Goal: Information Seeking & Learning: Find specific fact

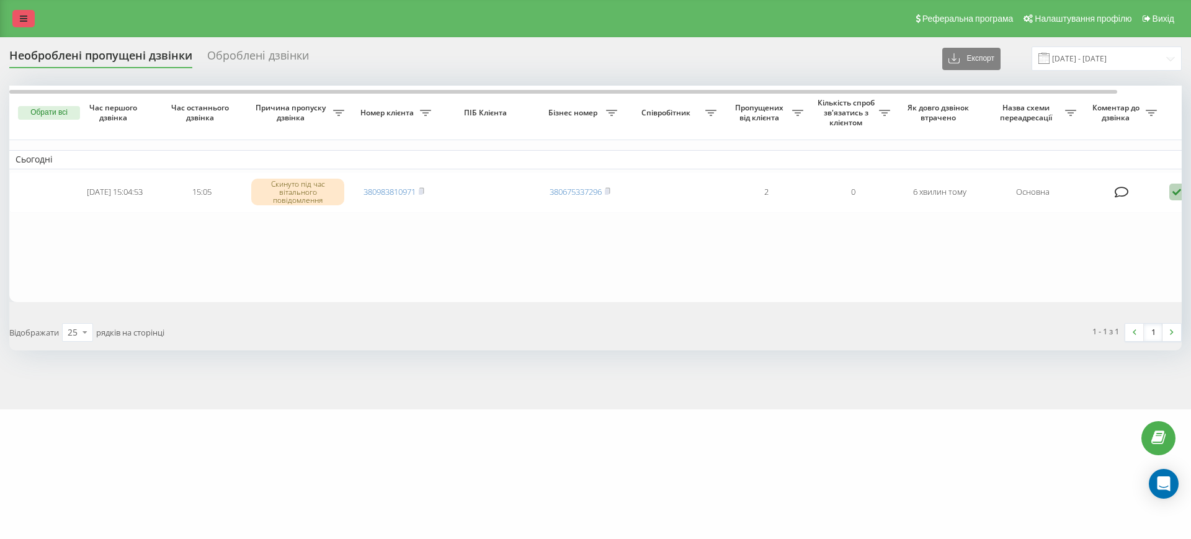
click at [22, 10] on link at bounding box center [23, 18] width 22 height 17
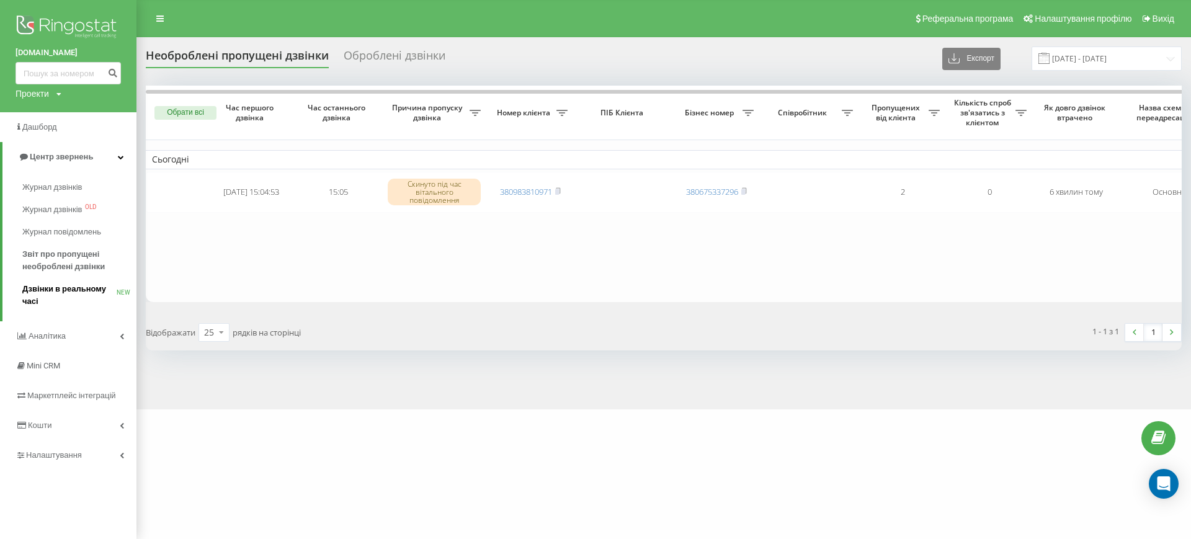
click at [63, 290] on span "Дзвінки в реальному часі" at bounding box center [69, 295] width 94 height 25
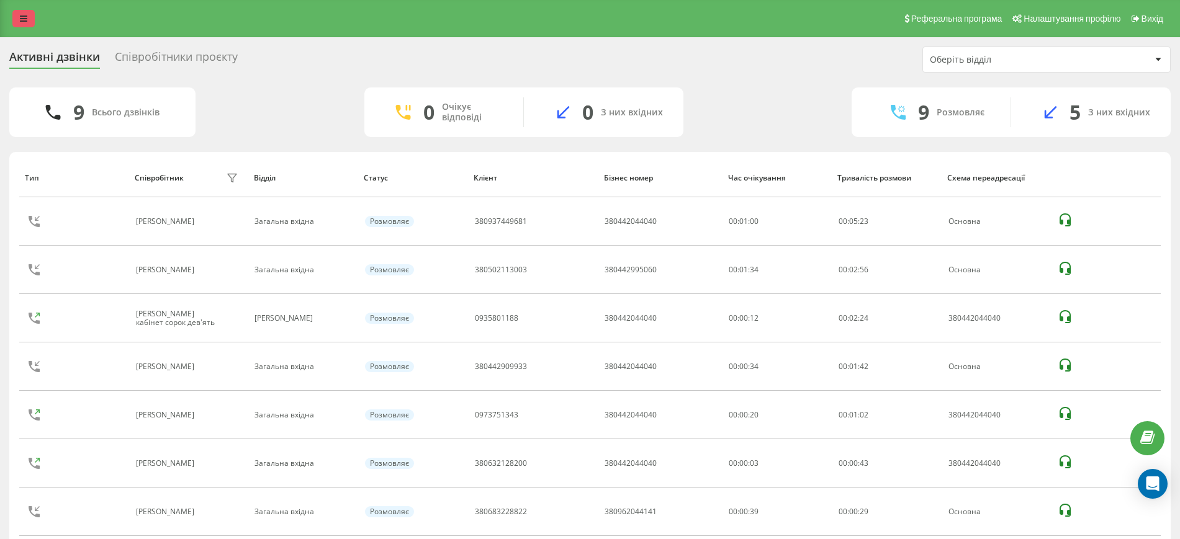
click at [25, 21] on icon at bounding box center [23, 18] width 7 height 9
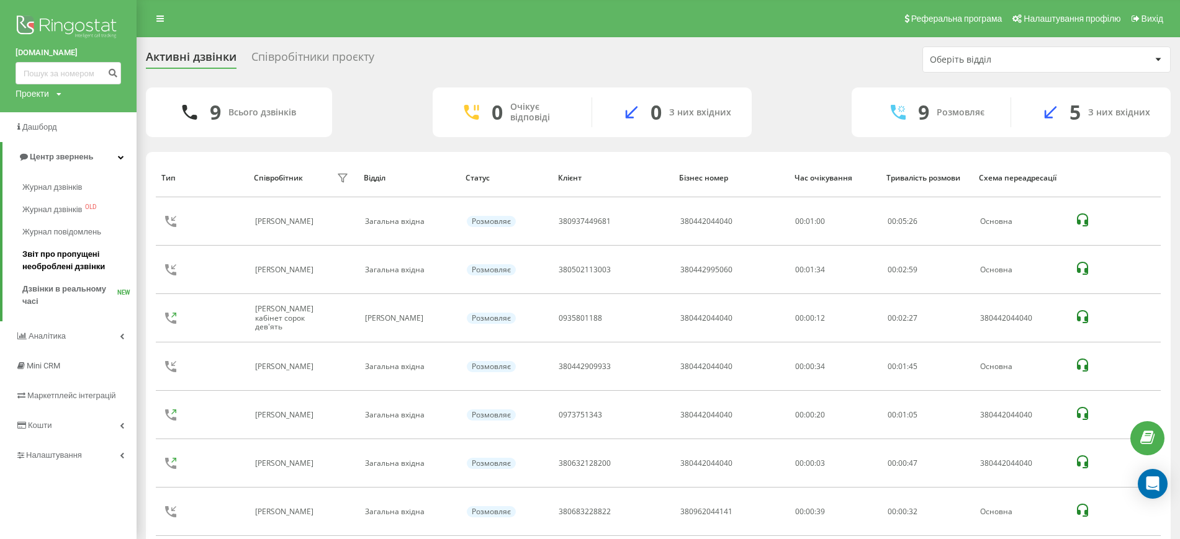
click at [65, 261] on span "Звіт про пропущені необроблені дзвінки" at bounding box center [76, 260] width 108 height 25
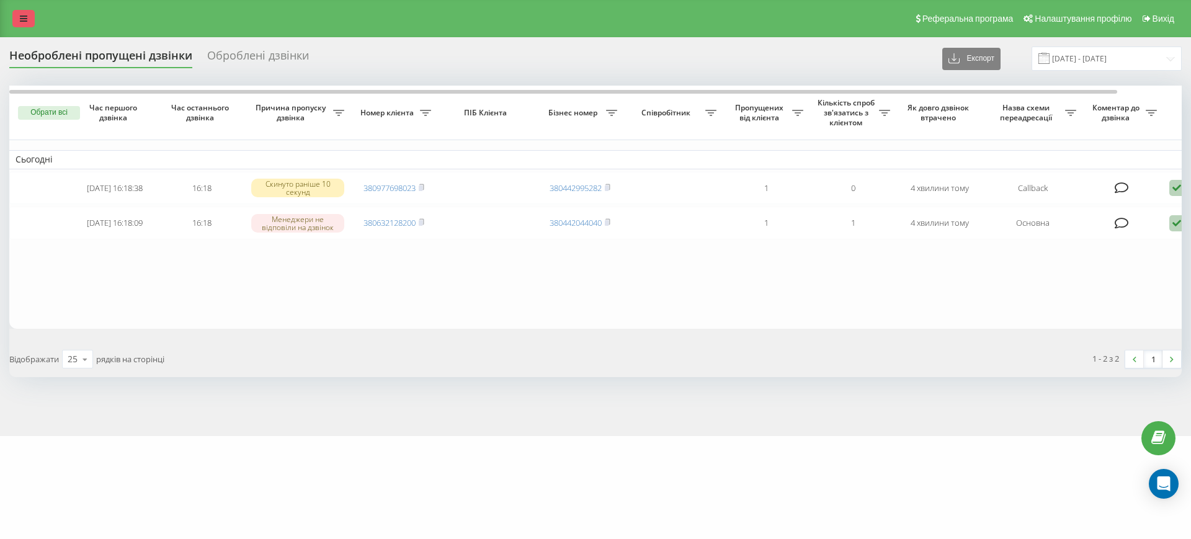
click at [23, 15] on icon at bounding box center [23, 18] width 7 height 9
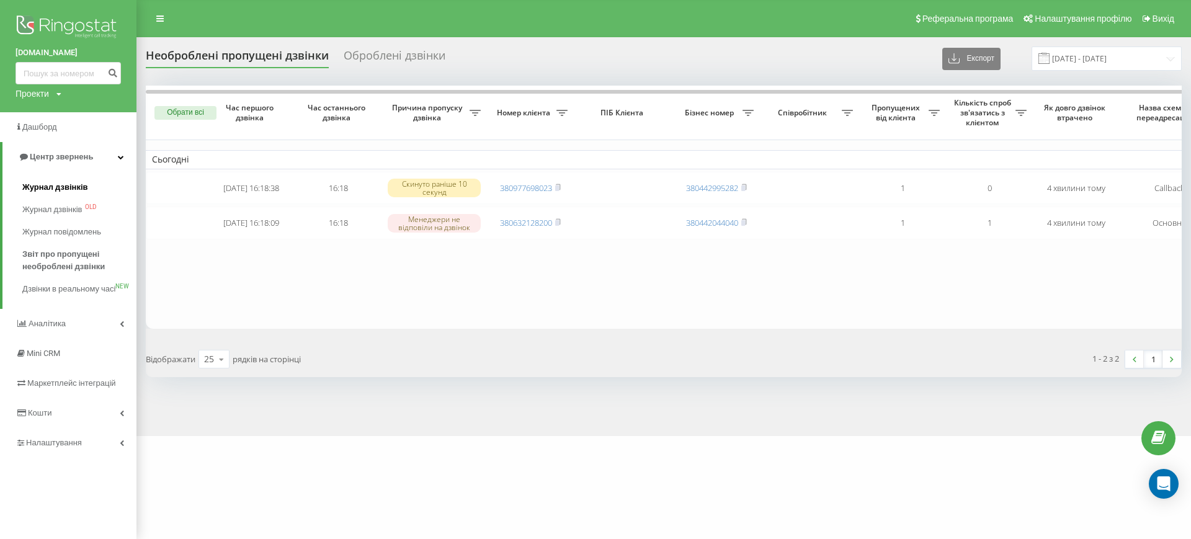
click at [37, 181] on link "Журнал дзвінків" at bounding box center [79, 187] width 114 height 22
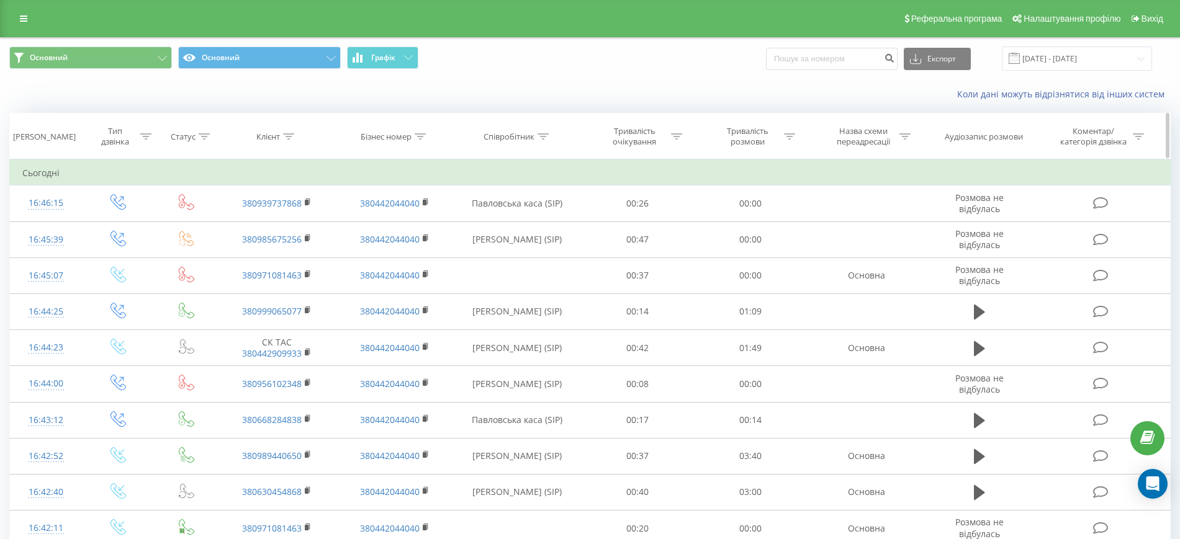
click at [540, 138] on icon at bounding box center [542, 136] width 11 height 6
click at [478, 230] on input "text" at bounding box center [517, 226] width 109 height 22
type input "[PERSON_NAME]"
click at [547, 246] on span "OK" at bounding box center [543, 249] width 35 height 19
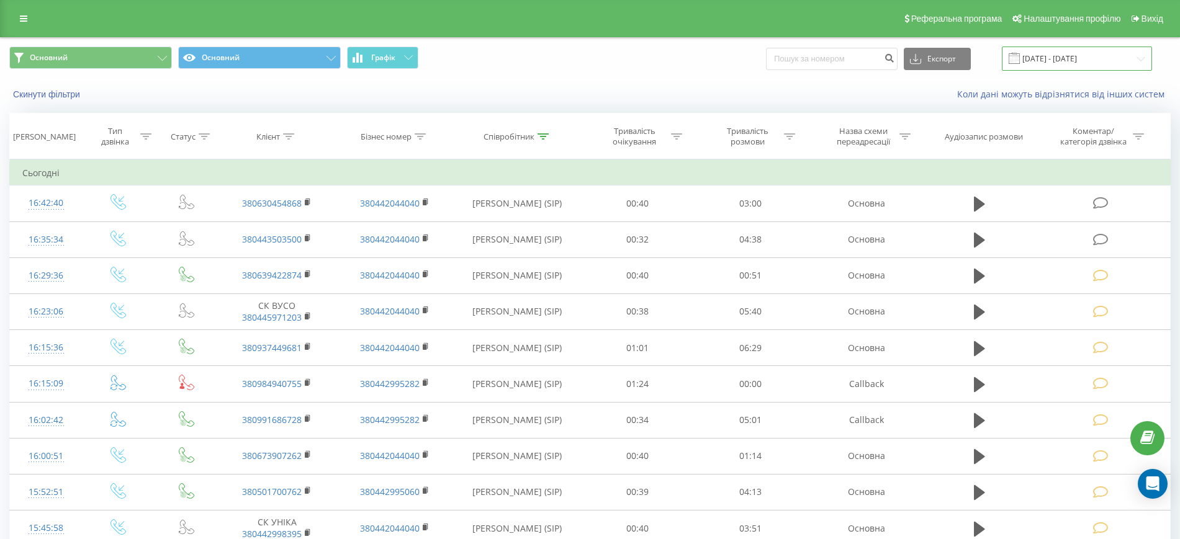
click at [1054, 61] on input "[DATE] - [DATE]" at bounding box center [1076, 59] width 150 height 24
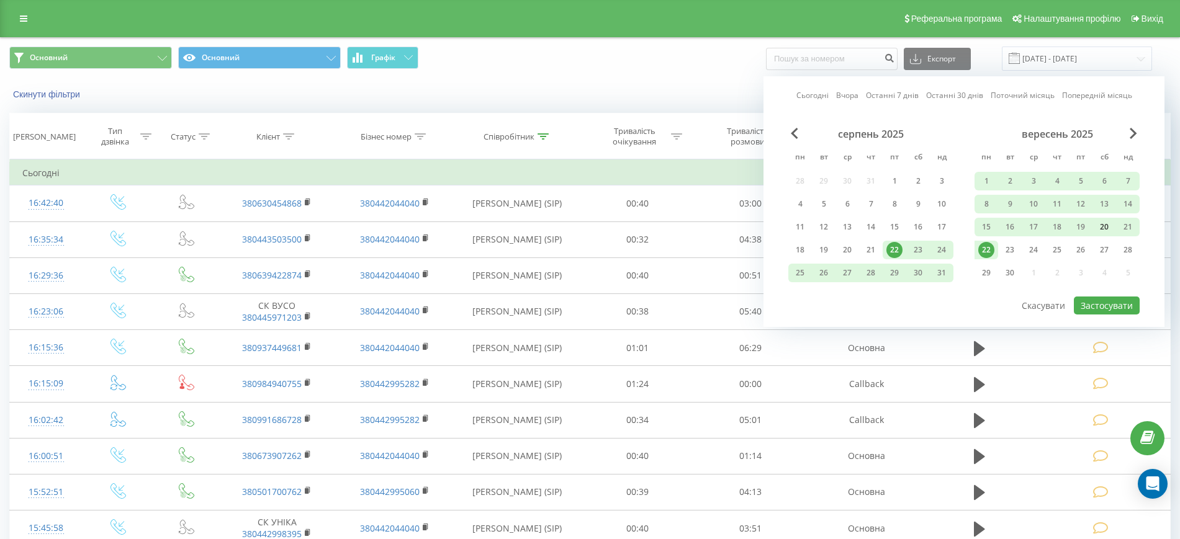
click at [1107, 226] on div "20" at bounding box center [1104, 227] width 16 height 16
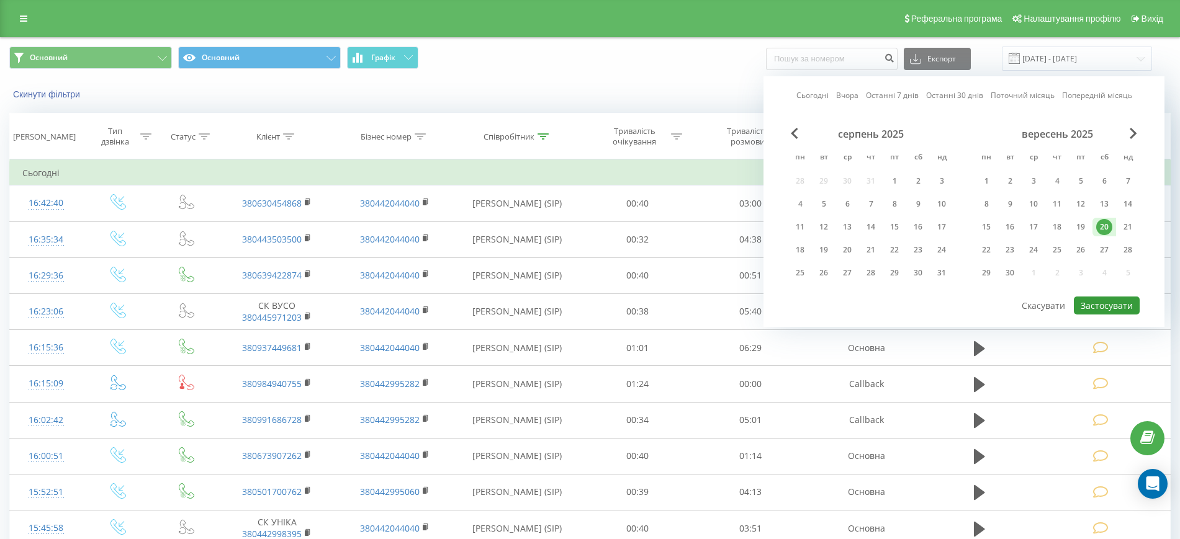
click at [1104, 305] on button "Застосувати" at bounding box center [1106, 306] width 66 height 18
type input "[DATE] - [DATE]"
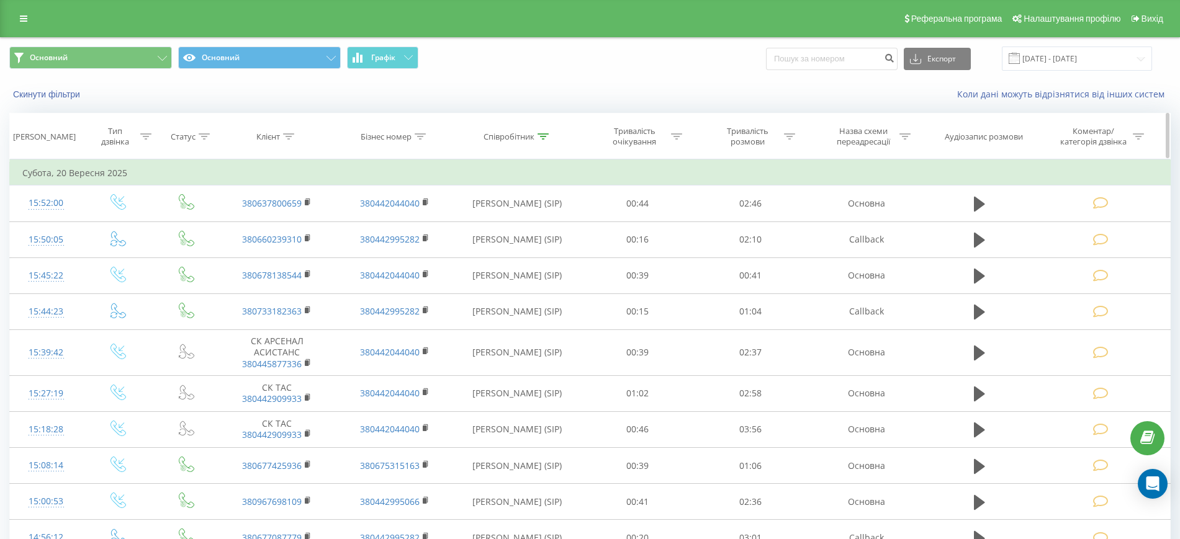
click at [543, 135] on icon at bounding box center [542, 136] width 11 height 6
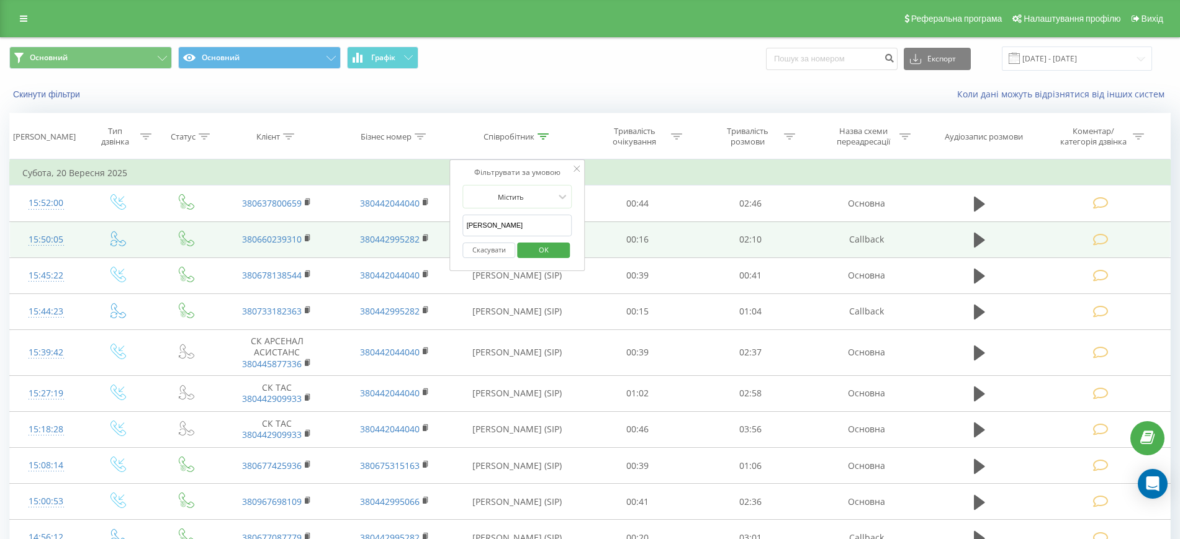
drag, startPoint x: 511, startPoint y: 228, endPoint x: 429, endPoint y: 231, distance: 81.9
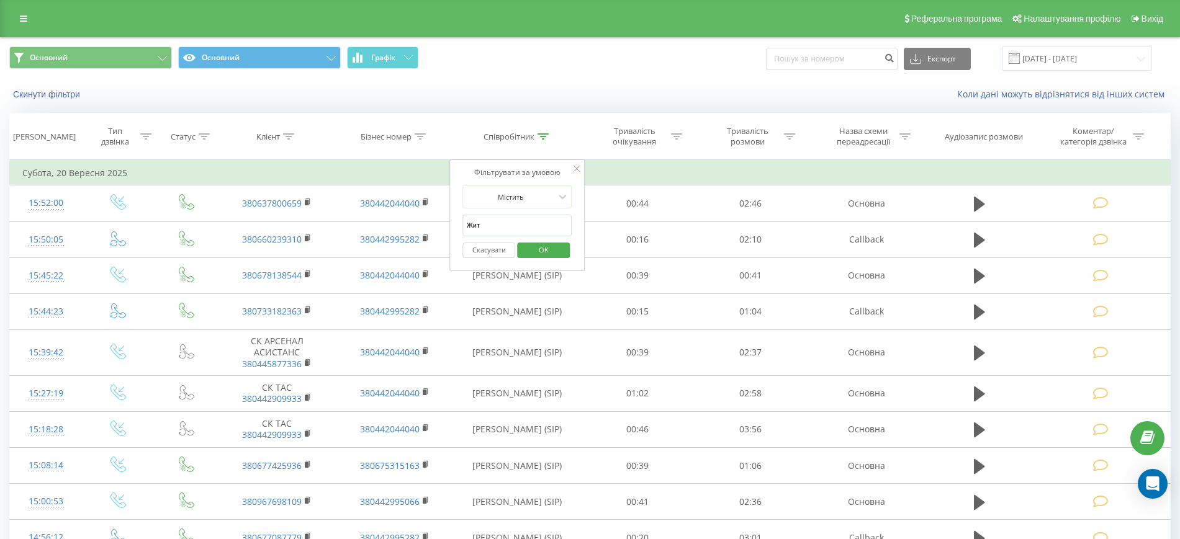
type input "[PERSON_NAME]"
click at [540, 251] on span "OK" at bounding box center [543, 249] width 35 height 19
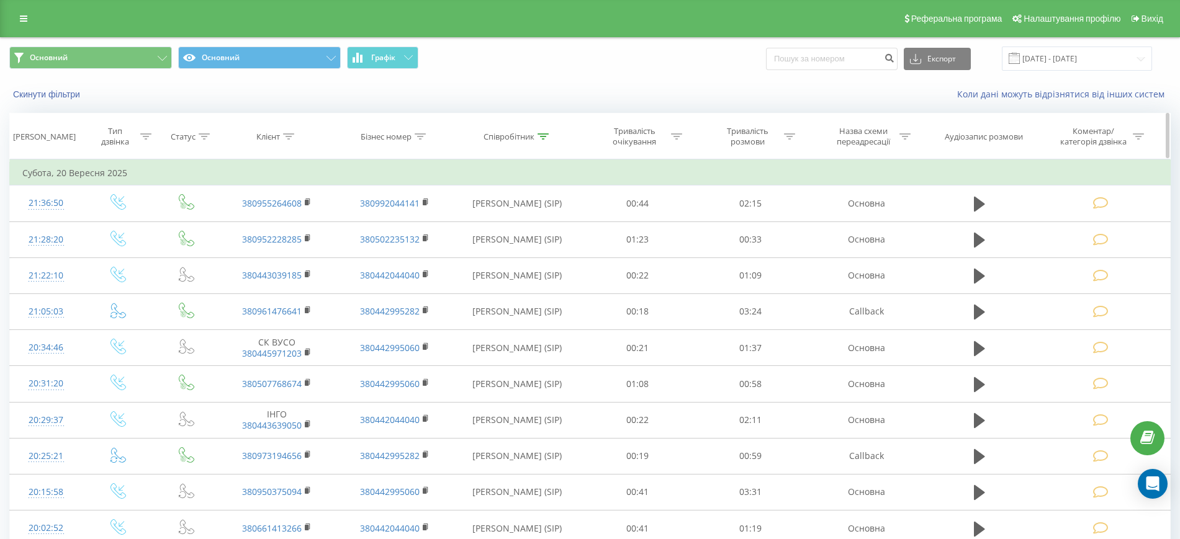
click at [290, 136] on icon at bounding box center [289, 136] width 11 height 6
click at [258, 223] on input "text" at bounding box center [277, 226] width 109 height 22
paste input "Для SMS Телефон Примітка Відправити тестове повідомлення Checked [PHONE_NUMBER]"
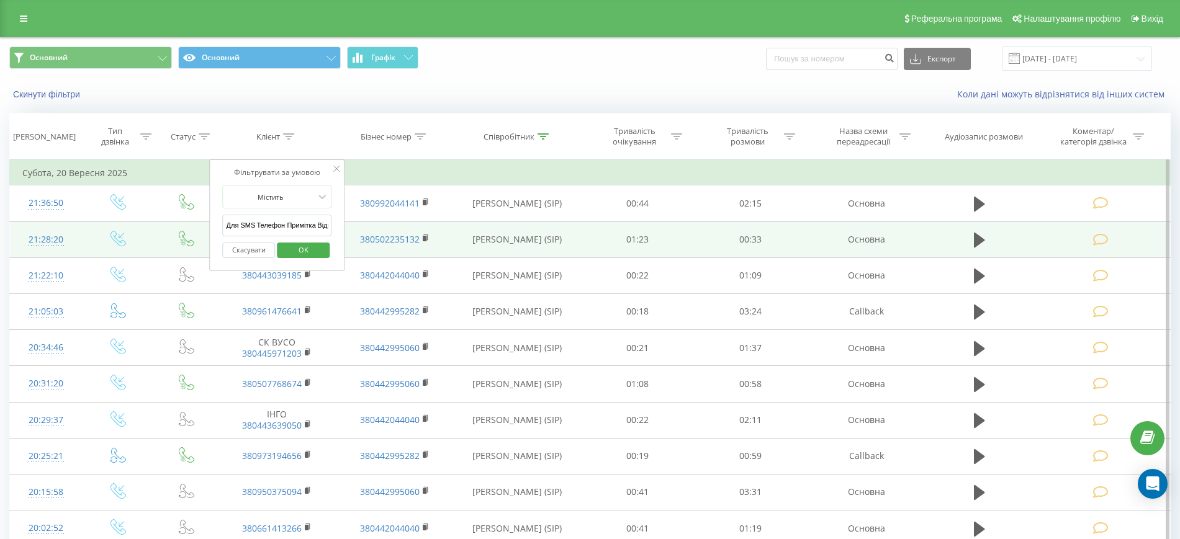
drag, startPoint x: 257, startPoint y: 226, endPoint x: 142, endPoint y: 222, distance: 114.9
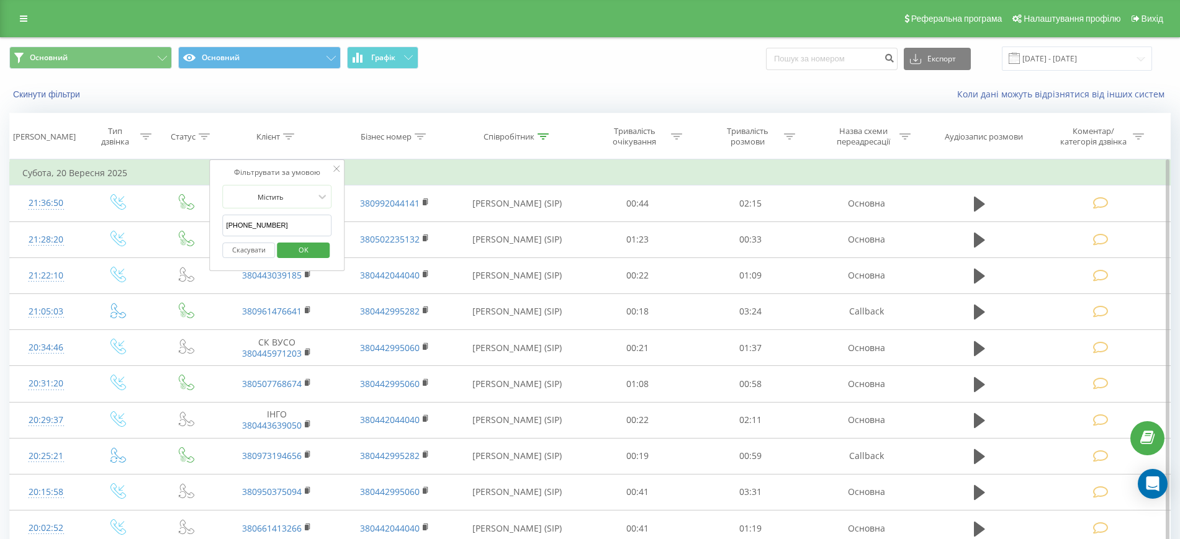
click at [242, 228] on input "[PHONE_NUMBER]" at bounding box center [277, 226] width 109 height 22
click at [241, 228] on input "[PHONE_NUMBER]" at bounding box center [277, 226] width 109 height 22
click at [248, 226] on input "38050)[PHONE_NUMBER]" at bounding box center [277, 226] width 109 height 22
click at [258, 226] on input "38050190-86-51" at bounding box center [277, 226] width 109 height 22
click at [267, 226] on input "3805019086-51" at bounding box center [277, 226] width 109 height 22
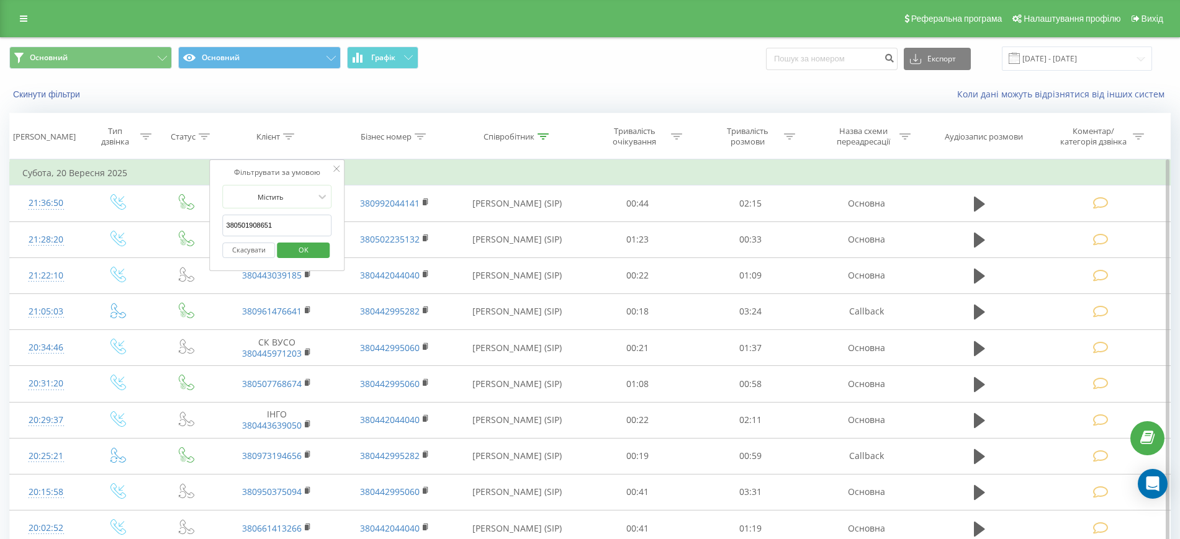
type input "380501908651"
click at [289, 246] on span "OK" at bounding box center [303, 249] width 35 height 19
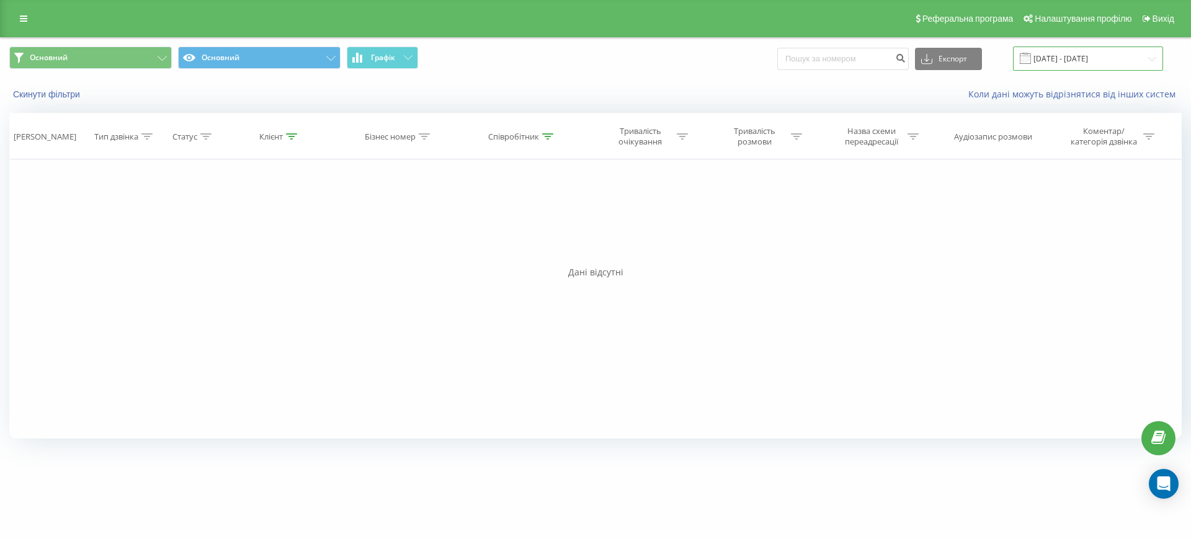
click at [1057, 59] on input "[DATE] - [DATE]" at bounding box center [1088, 59] width 150 height 24
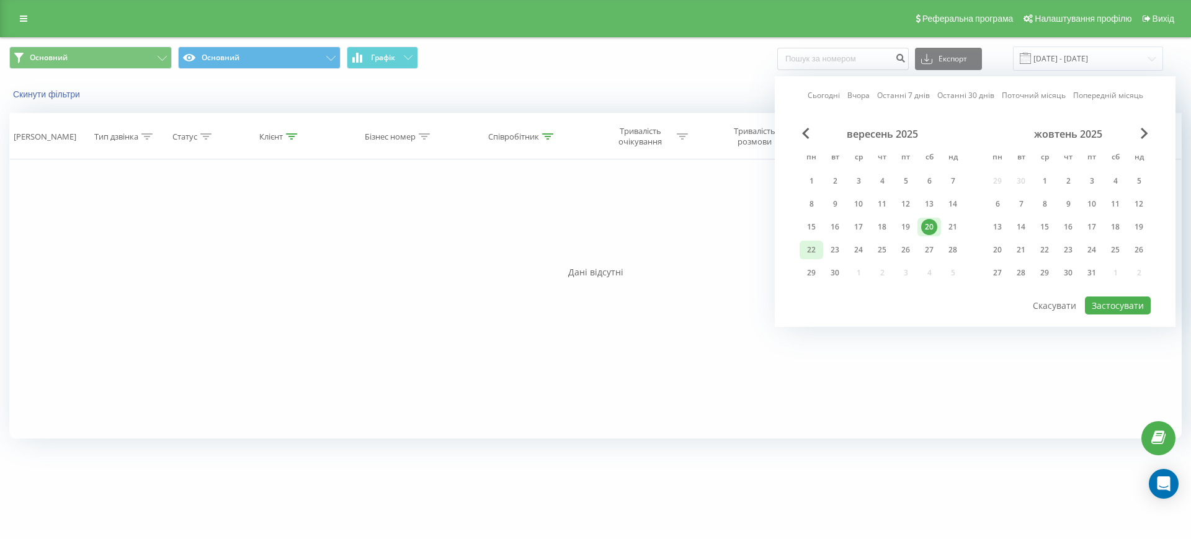
click at [814, 251] on div "22" at bounding box center [812, 250] width 16 height 16
click at [1101, 302] on button "Застосувати" at bounding box center [1118, 306] width 66 height 18
type input "[DATE] - [DATE]"
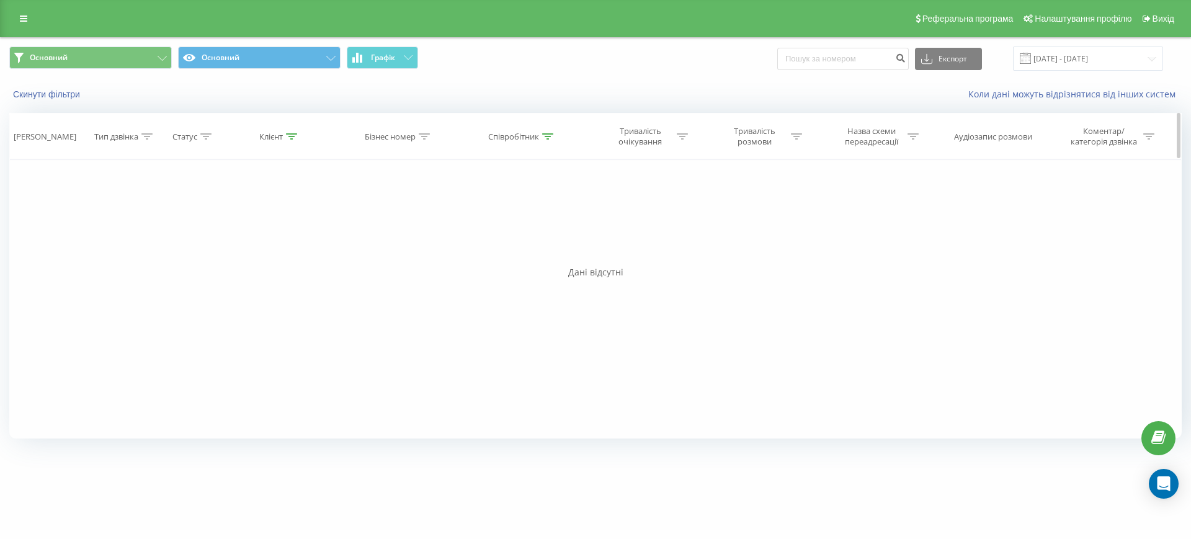
click at [544, 139] on icon at bounding box center [547, 136] width 11 height 6
drag, startPoint x: 514, startPoint y: 225, endPoint x: 450, endPoint y: 223, distance: 63.9
click at [450, 223] on div "Фільтрувати за умовою Дорівнює Введіть значення Скасувати OK Фільтрувати за умо…" at bounding box center [595, 298] width 1173 height 279
type input "V"
click at [540, 248] on span "OK" at bounding box center [548, 249] width 35 height 19
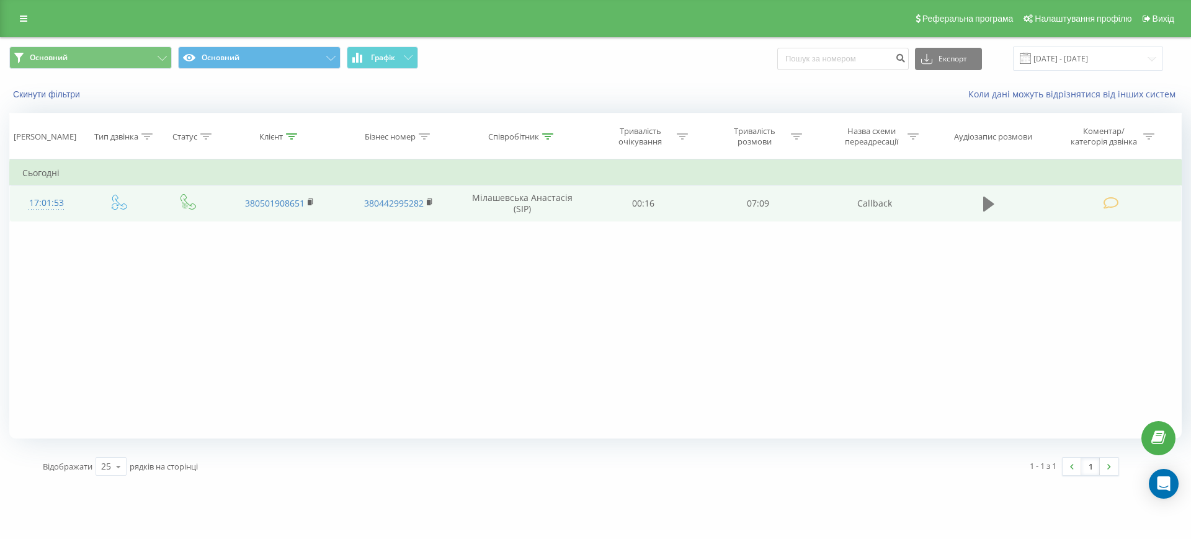
click at [988, 202] on icon at bounding box center [988, 204] width 11 height 15
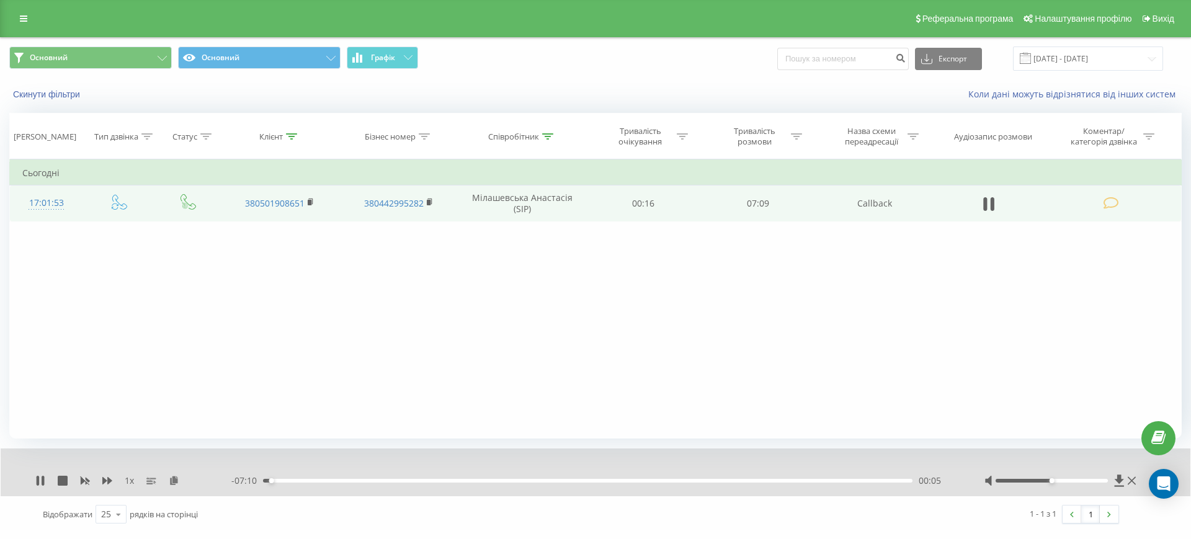
click at [434, 481] on div "00:05" at bounding box center [588, 481] width 650 height 4
click at [802, 481] on div "06:02" at bounding box center [588, 481] width 650 height 4
click at [828, 479] on div "06:03" at bounding box center [588, 481] width 650 height 4
click at [1133, 480] on icon at bounding box center [1132, 481] width 8 height 8
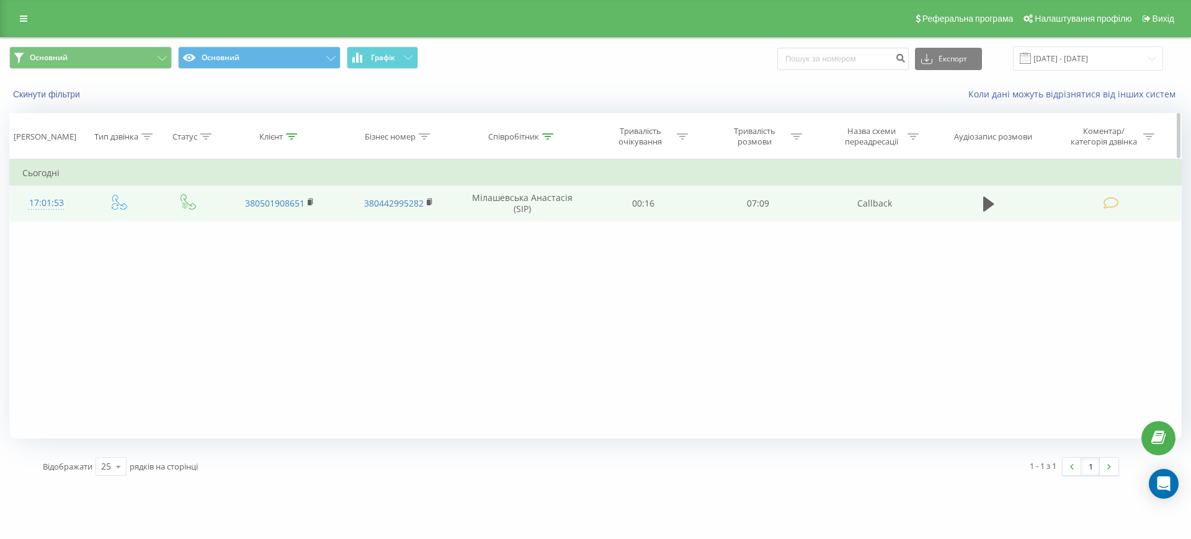
click at [547, 135] on icon at bounding box center [547, 136] width 11 height 6
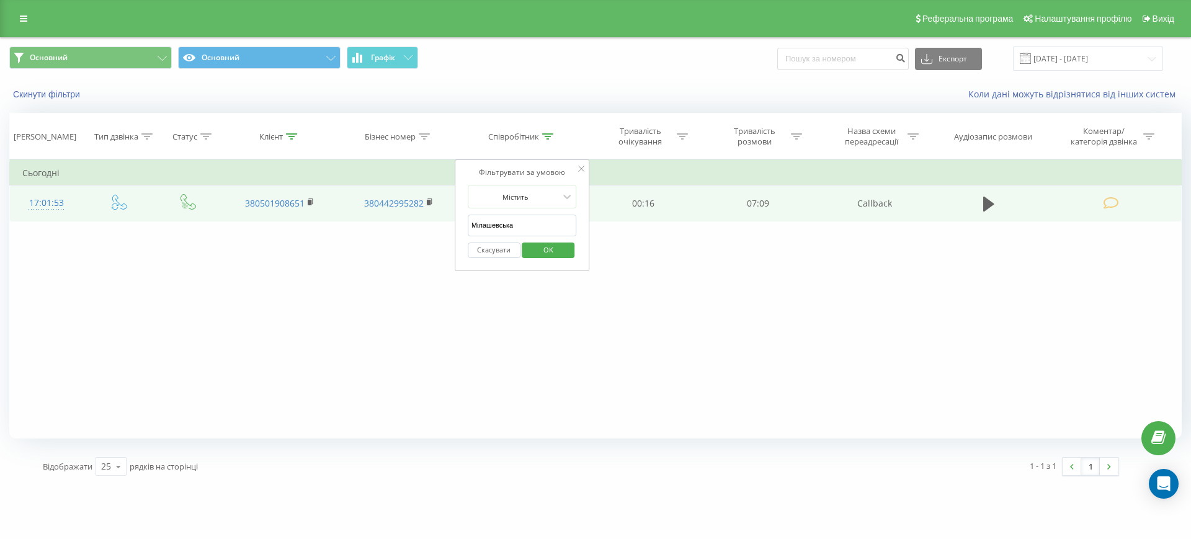
drag, startPoint x: 520, startPoint y: 226, endPoint x: 467, endPoint y: 225, distance: 53.4
click at [467, 225] on div "Фільтрувати за умовою Містить Мілашевська Скасувати OK" at bounding box center [522, 215] width 135 height 112
type input "[PERSON_NAME]"
click at [559, 246] on span "OK" at bounding box center [548, 249] width 35 height 19
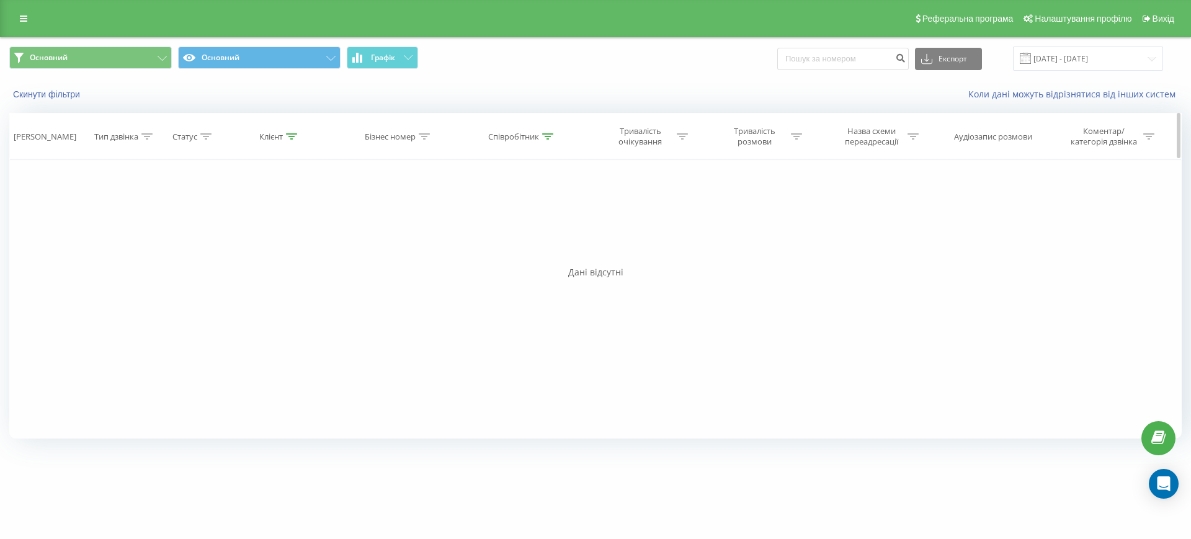
click at [286, 141] on div at bounding box center [291, 137] width 11 height 11
drag, startPoint x: 255, startPoint y: 249, endPoint x: 772, endPoint y: 259, distance: 517.6
click at [256, 249] on button "Скасувати" at bounding box center [251, 251] width 53 height 16
